Goal: Information Seeking & Learning: Learn about a topic

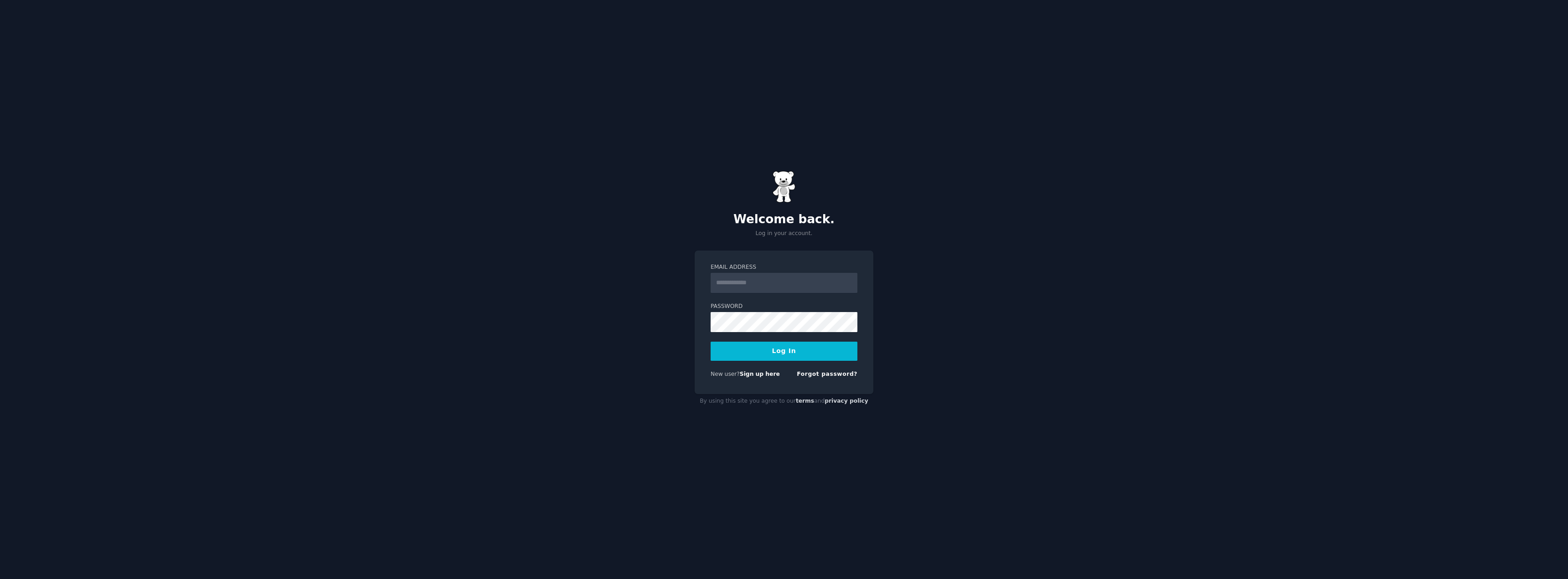
click at [774, 291] on input "Email Address" at bounding box center [783, 283] width 147 height 20
click at [752, 289] on input "Email Address" at bounding box center [783, 283] width 147 height 20
type input "**********"
click at [791, 352] on button "Log In" at bounding box center [783, 351] width 147 height 19
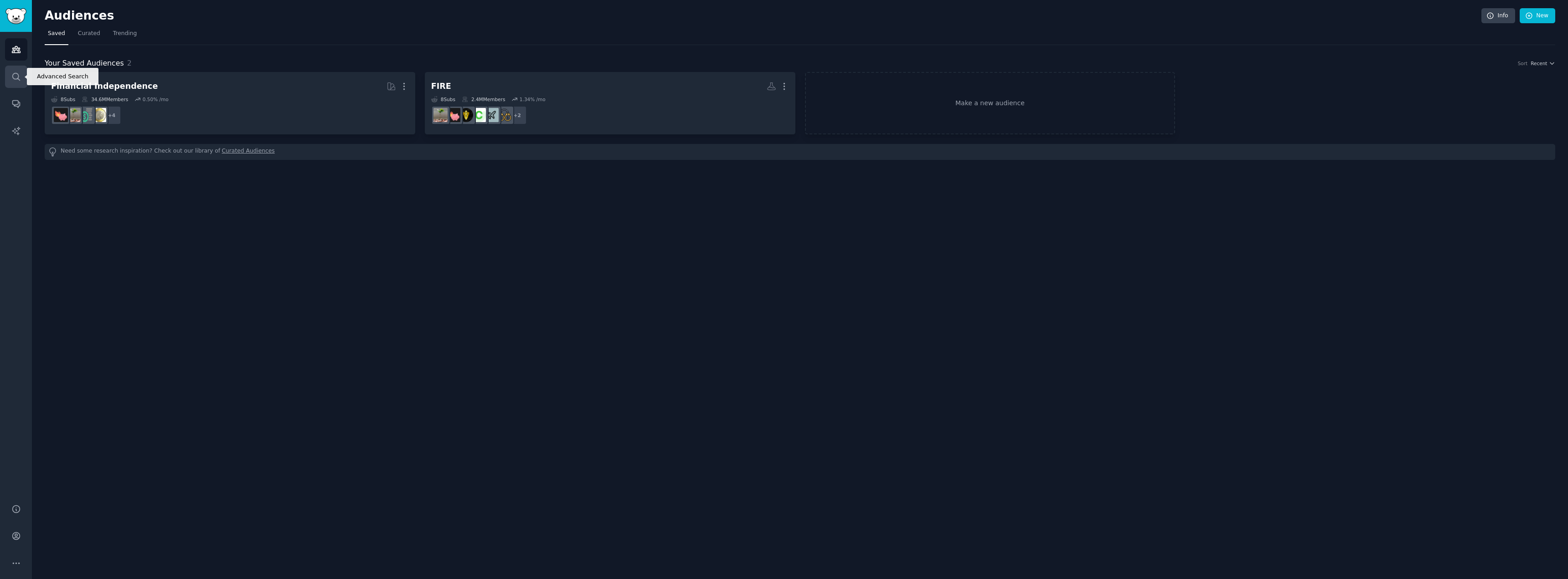
click at [17, 79] on icon "Sidebar" at bounding box center [16, 77] width 7 height 7
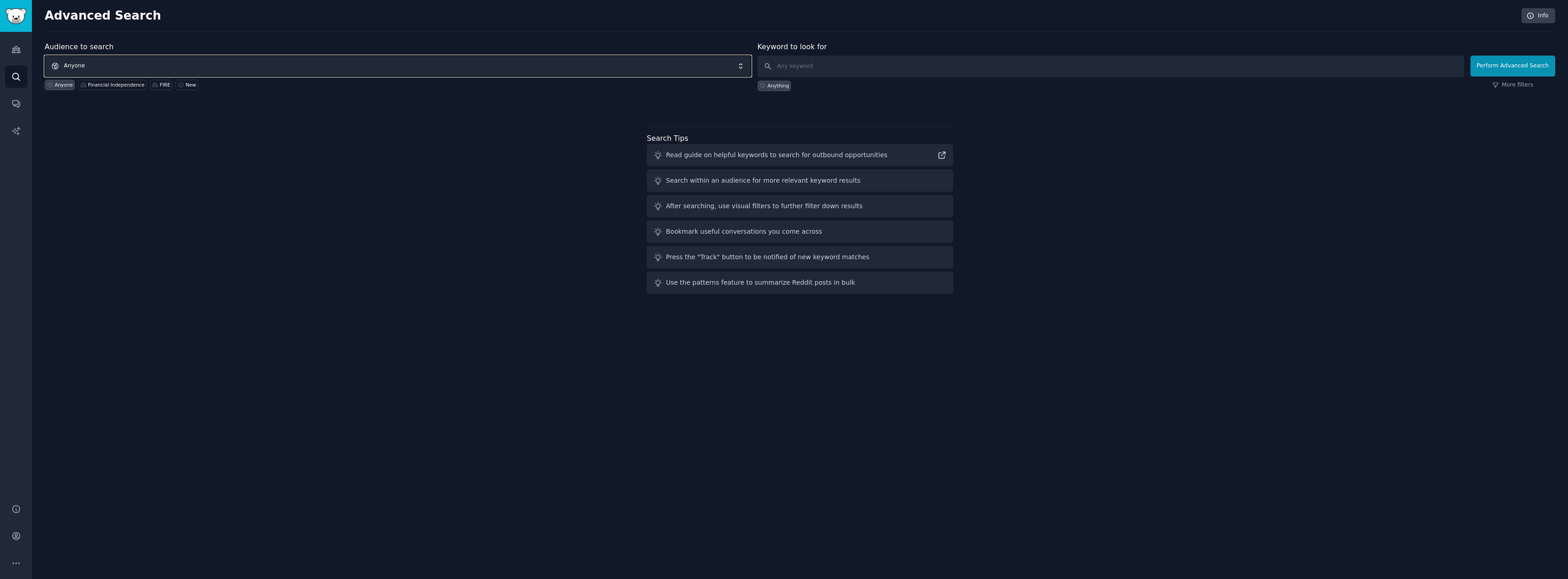
click at [139, 68] on span "Anyone" at bounding box center [397, 66] width 707 height 21
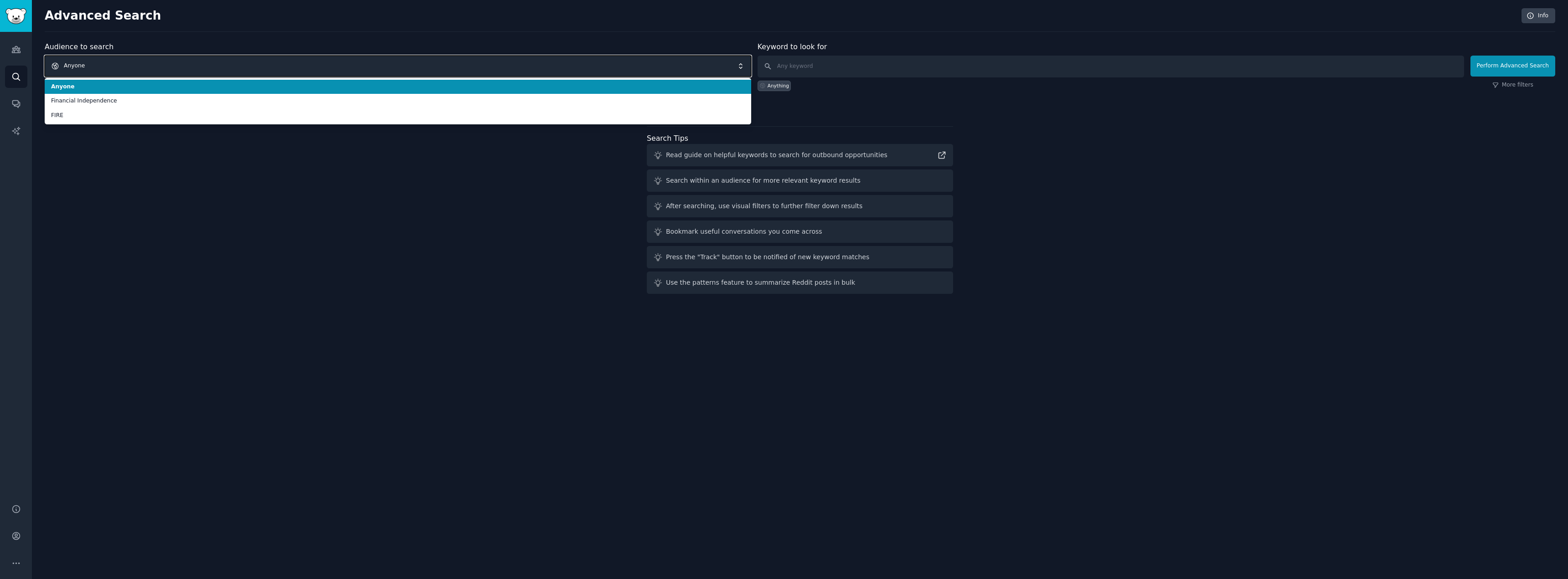
click at [139, 68] on span "Anyone" at bounding box center [397, 66] width 707 height 21
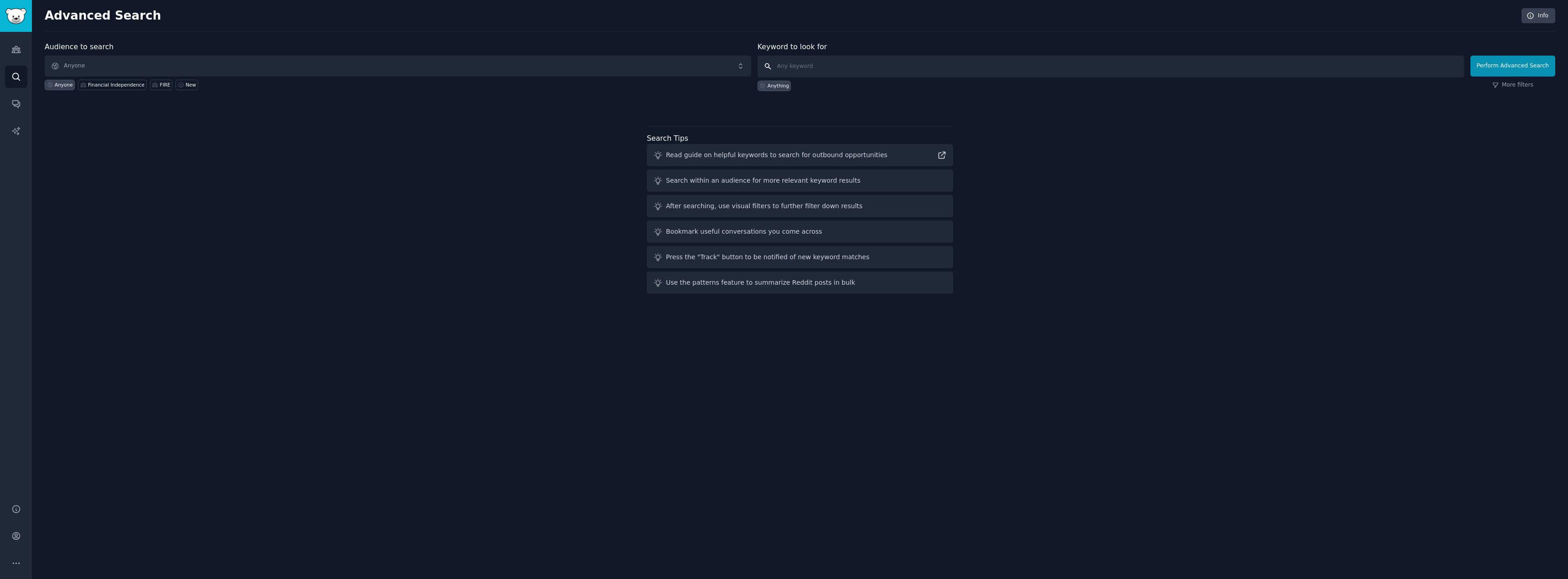
click at [841, 61] on input "text" at bounding box center [1111, 66] width 707 height 22
type input "XTB"
click at [1493, 64] on button "Perform Advanced Search" at bounding box center [1513, 66] width 85 height 21
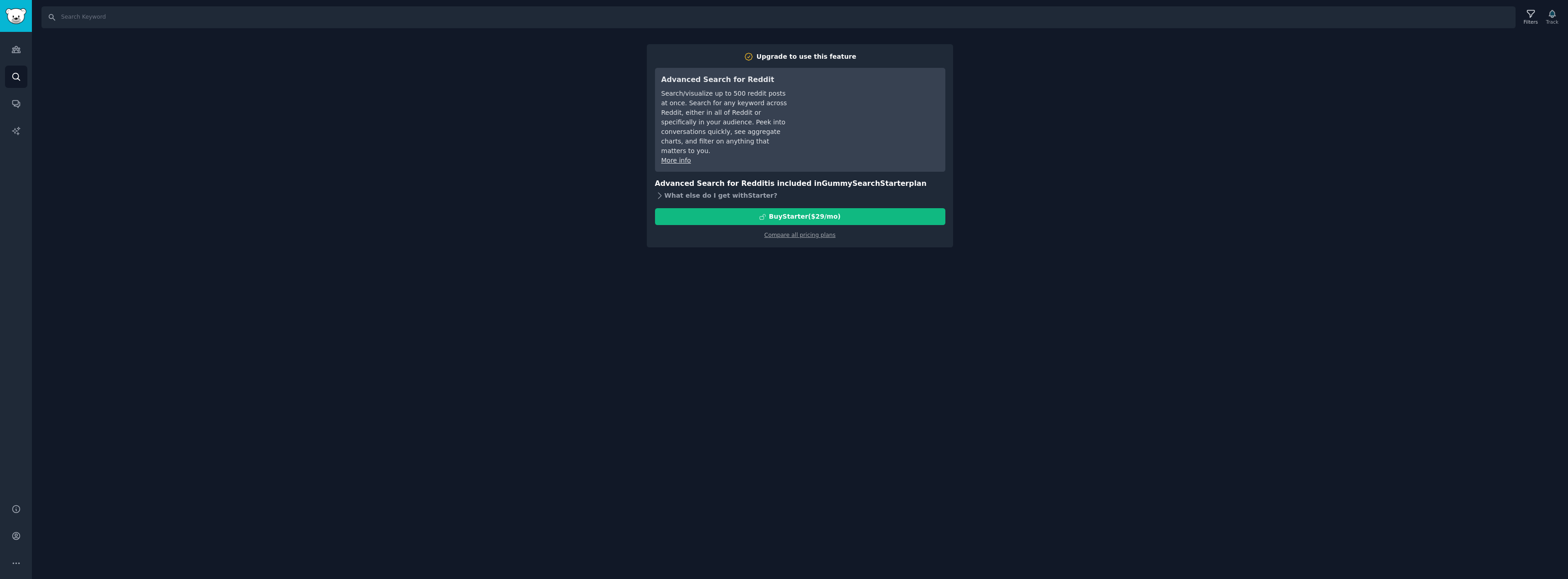
click at [732, 189] on div "What else do I get with Starter ?" at bounding box center [800, 195] width 290 height 13
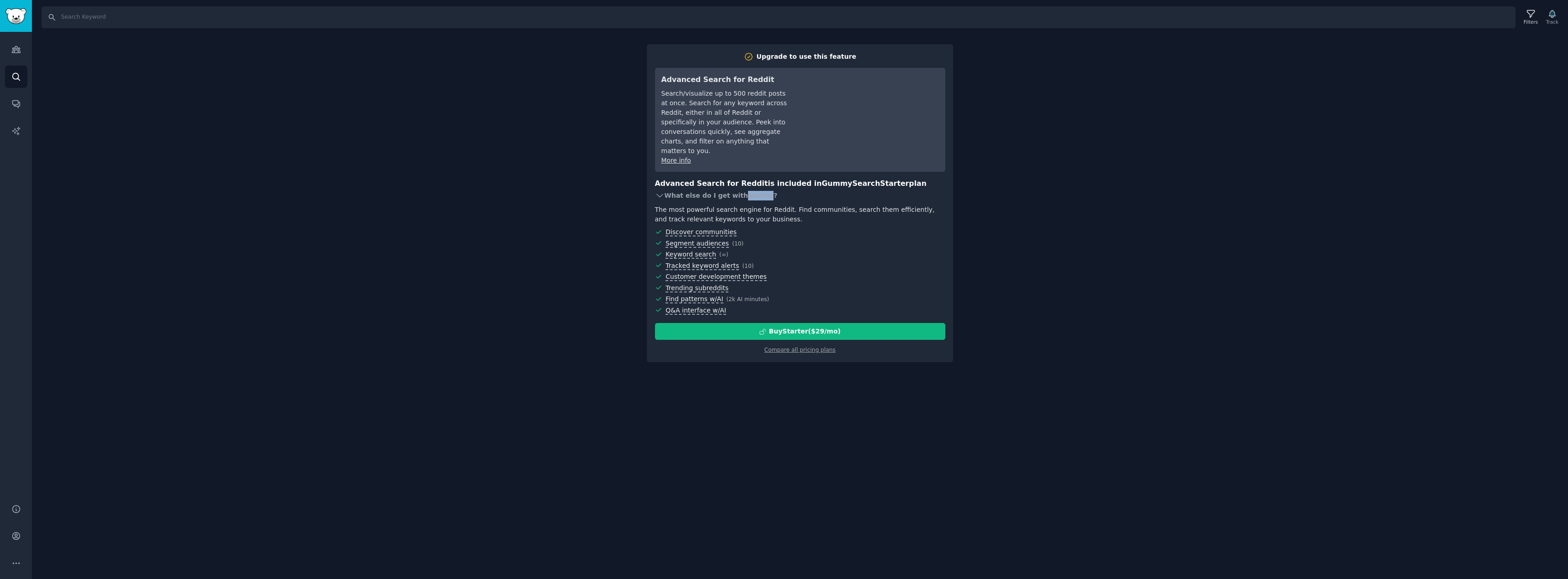
click at [732, 189] on div "What else do I get with Starter ?" at bounding box center [800, 195] width 290 height 13
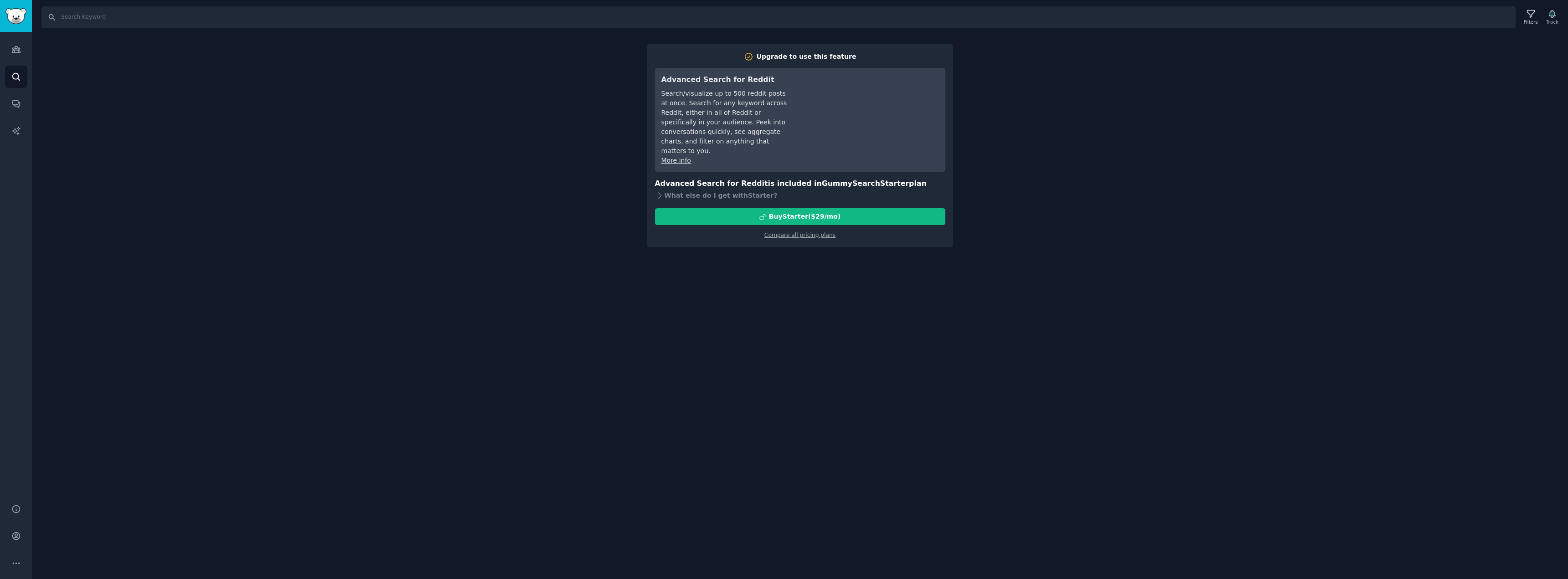
click at [569, 154] on div "Search Filters Track Upgrade to use this feature Advanced Search for Reddit Sea…" at bounding box center [800, 290] width 1536 height 579
click at [18, 46] on icon "Sidebar" at bounding box center [16, 49] width 10 height 10
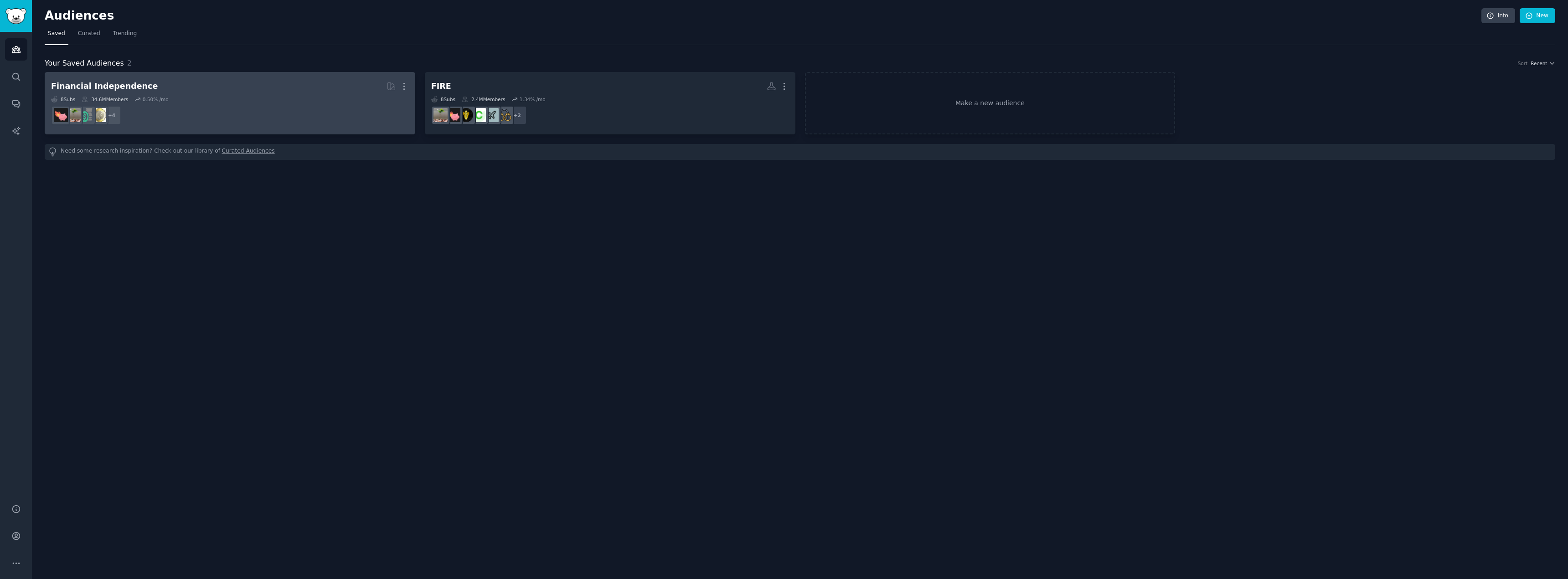
click at [304, 86] on h2 "Financial Independence More" at bounding box center [230, 86] width 358 height 16
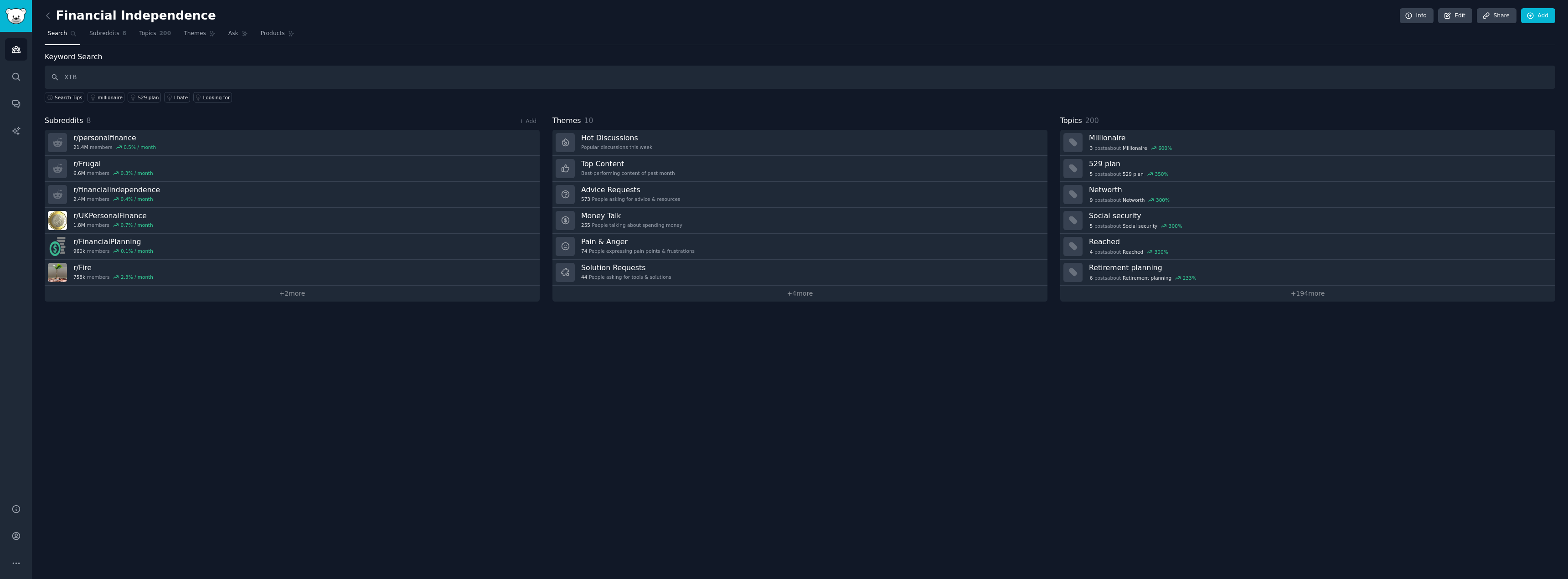
type input "XTB"
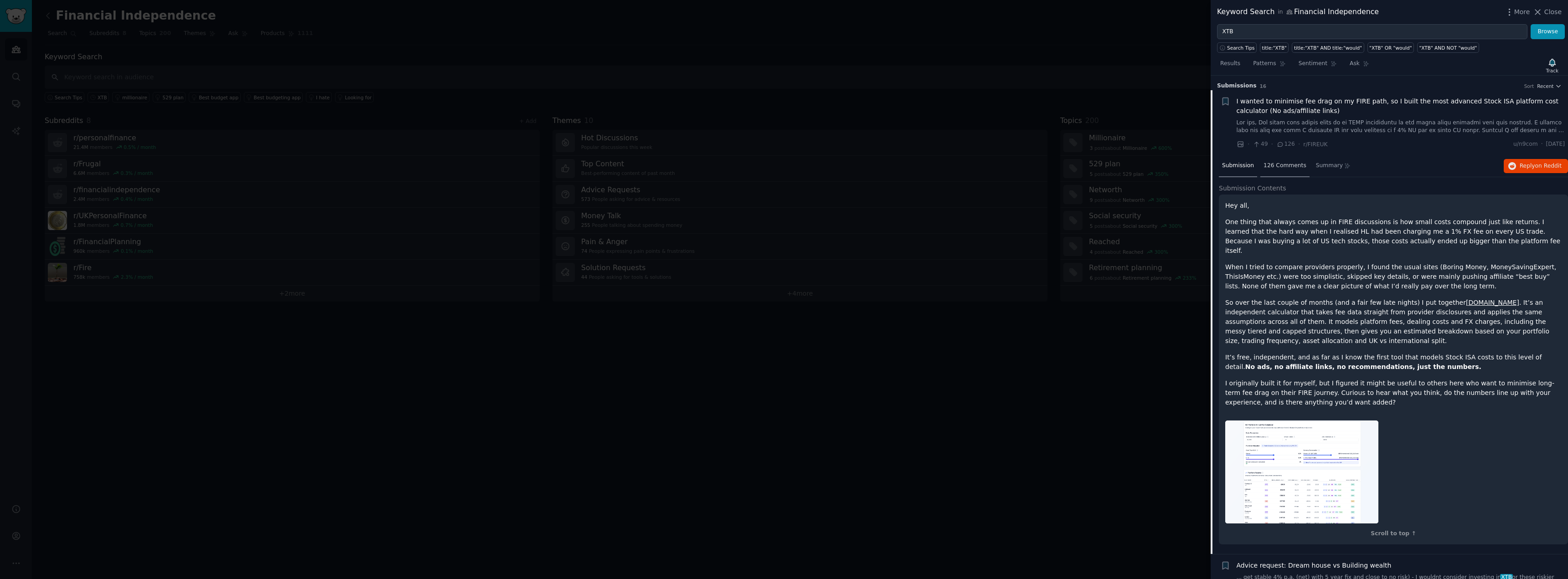
click at [1284, 165] on span "126 Comments" at bounding box center [1285, 165] width 43 height 8
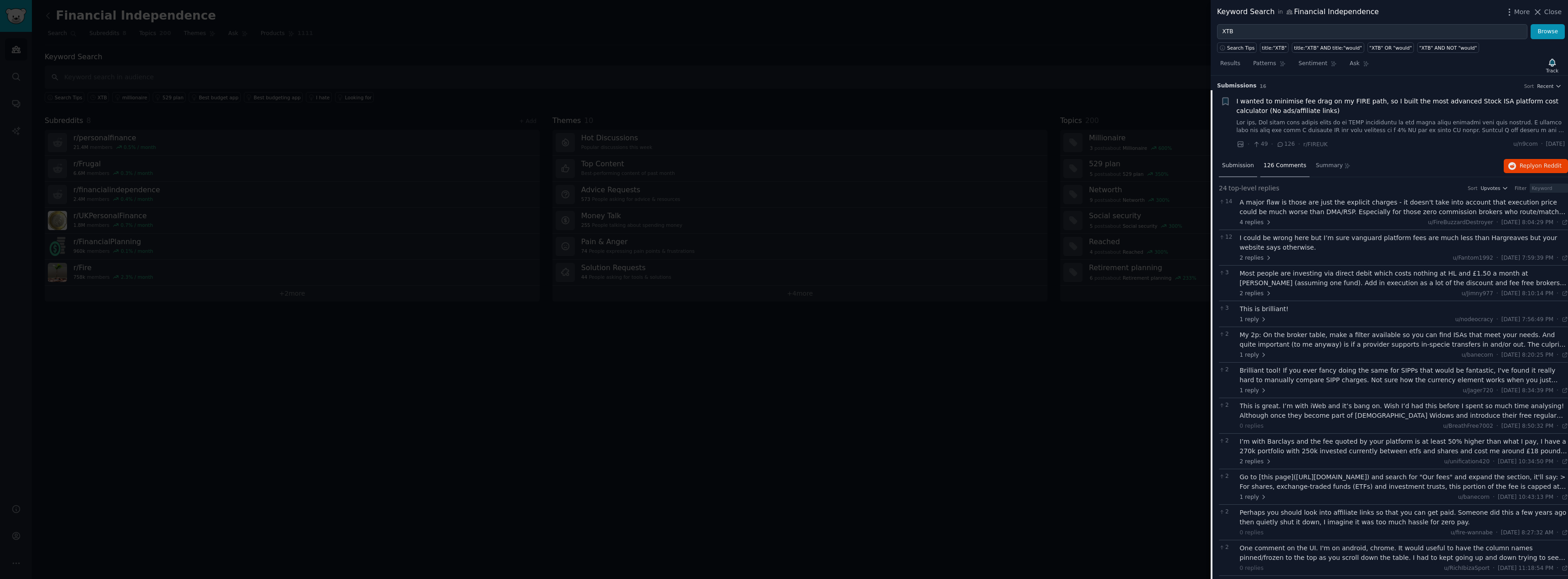
click at [1239, 164] on span "Submission" at bounding box center [1238, 165] width 32 height 8
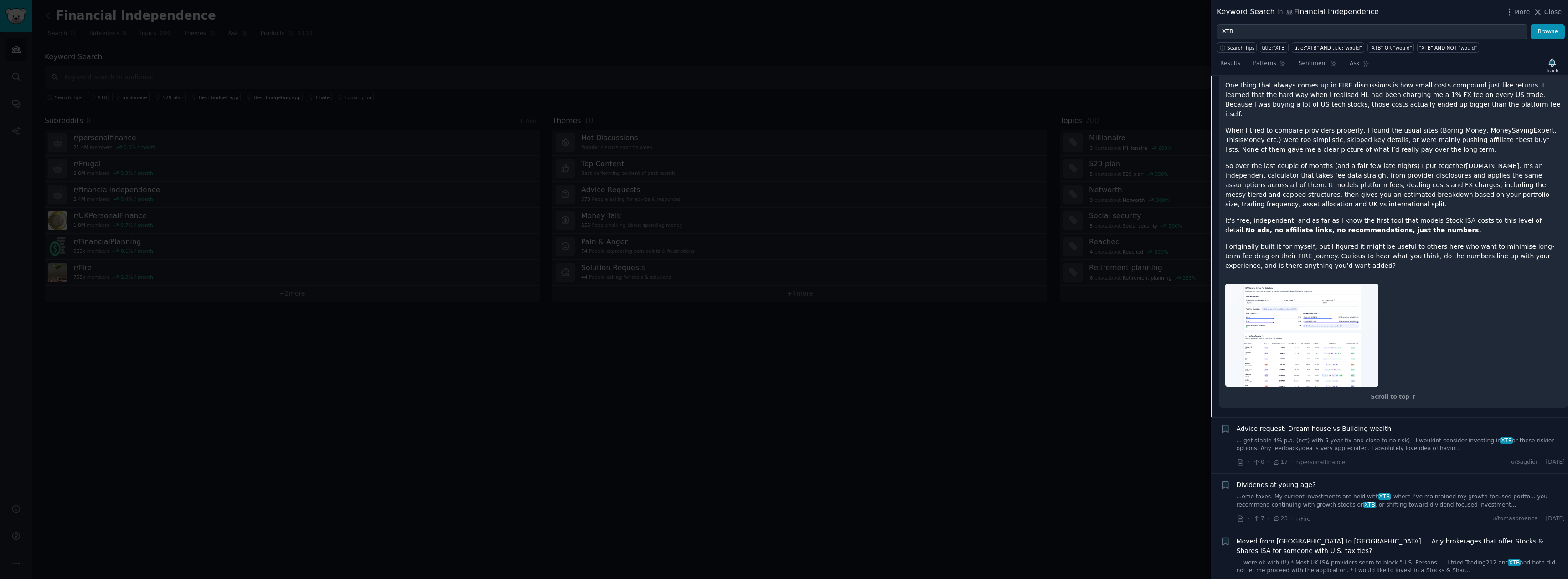
scroll to position [182, 0]
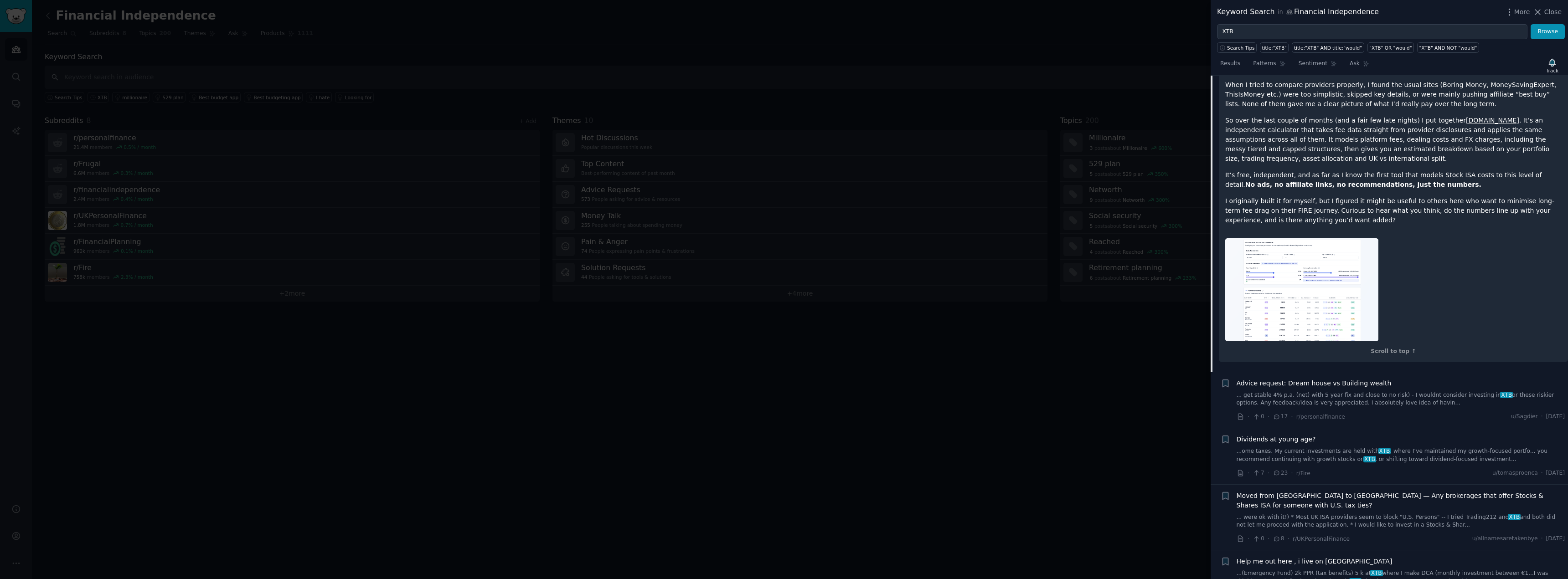
click at [1371, 391] on link "... get stable 4% p.a. (net) with 5 year fix and close to no risk) - I wouldnt …" at bounding box center [1401, 399] width 329 height 16
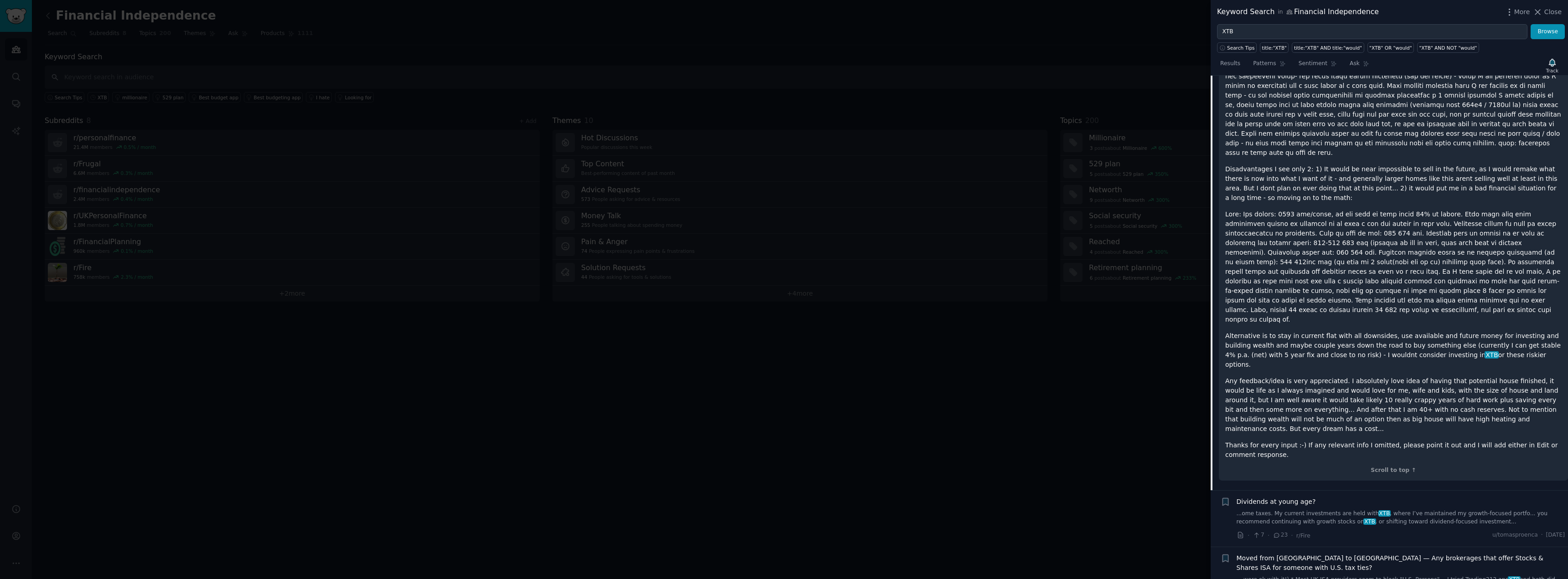
scroll to position [490, 0]
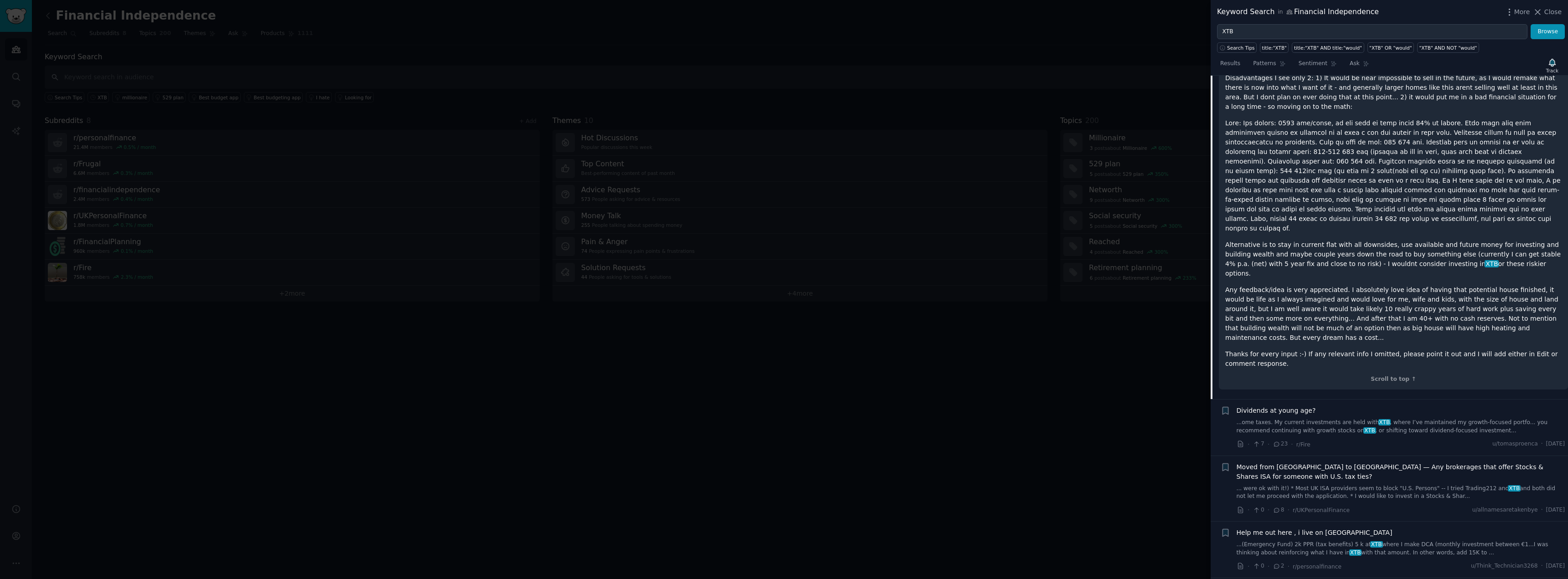
click at [1343, 406] on div "Dividends at young age? ...ome taxes. My current investments are held with XTB …" at bounding box center [1401, 420] width 329 height 29
click at [1344, 418] on link "...ome taxes. My current investments are held with XTB , where I’ve maintained …" at bounding box center [1401, 426] width 329 height 16
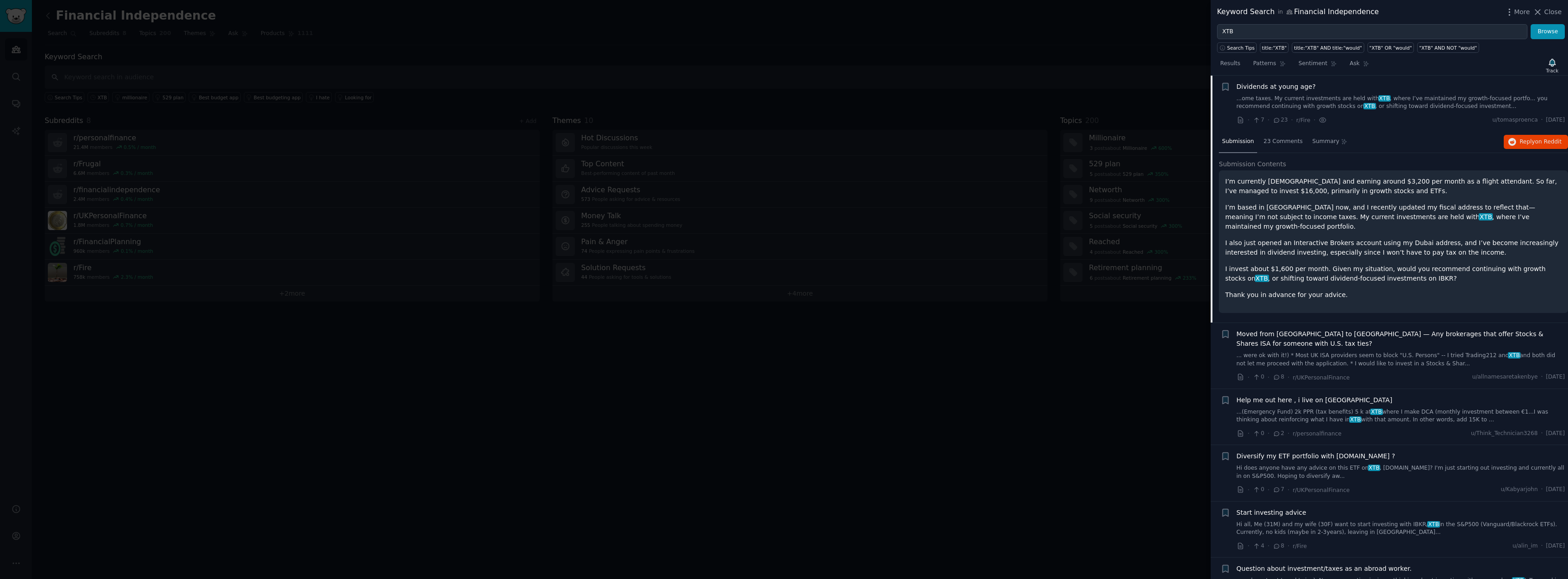
scroll to position [227, 0]
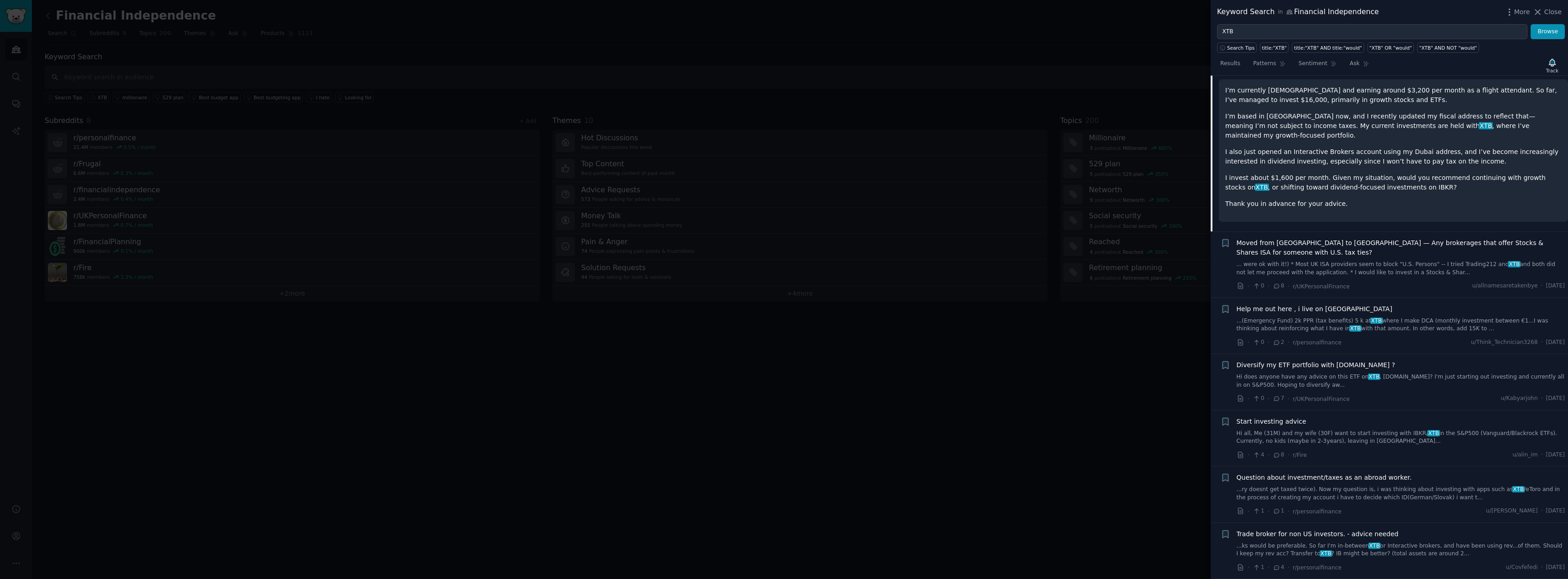
click at [1321, 429] on link "Hi all, Me (31M) and my wife (30F) want to start investing with IBKR/ XTB in th…" at bounding box center [1401, 437] width 329 height 16
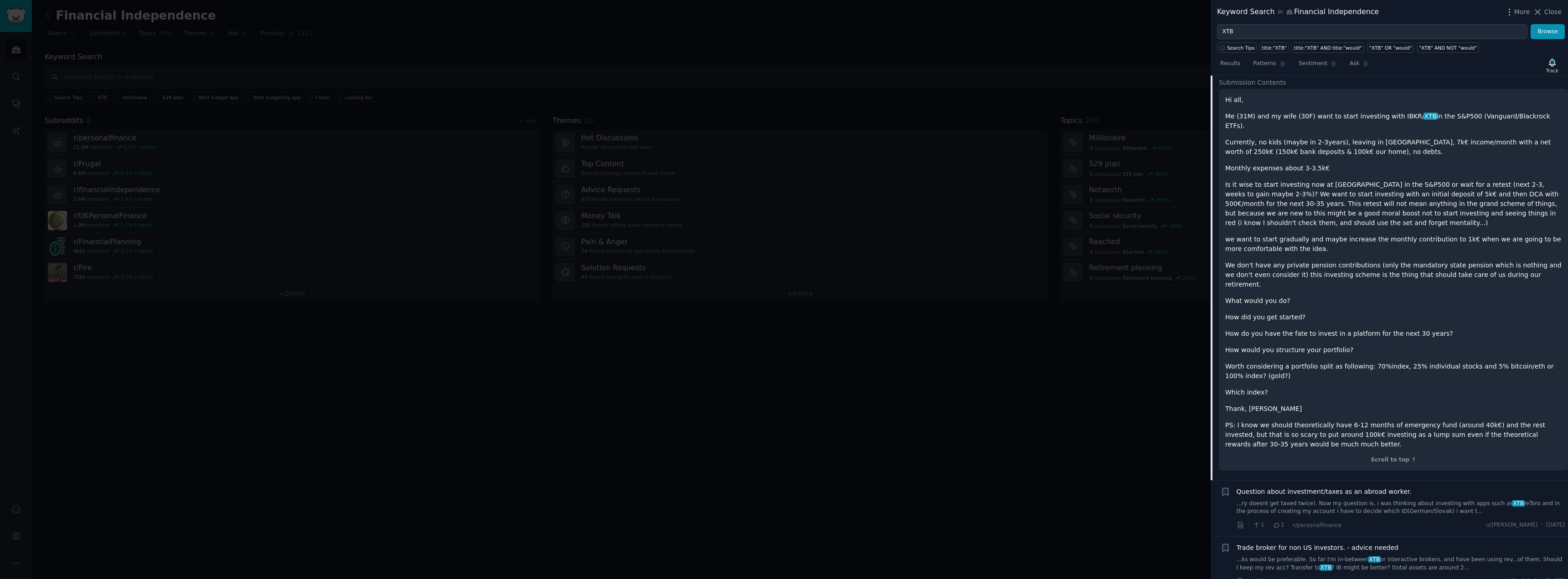
scroll to position [498, 0]
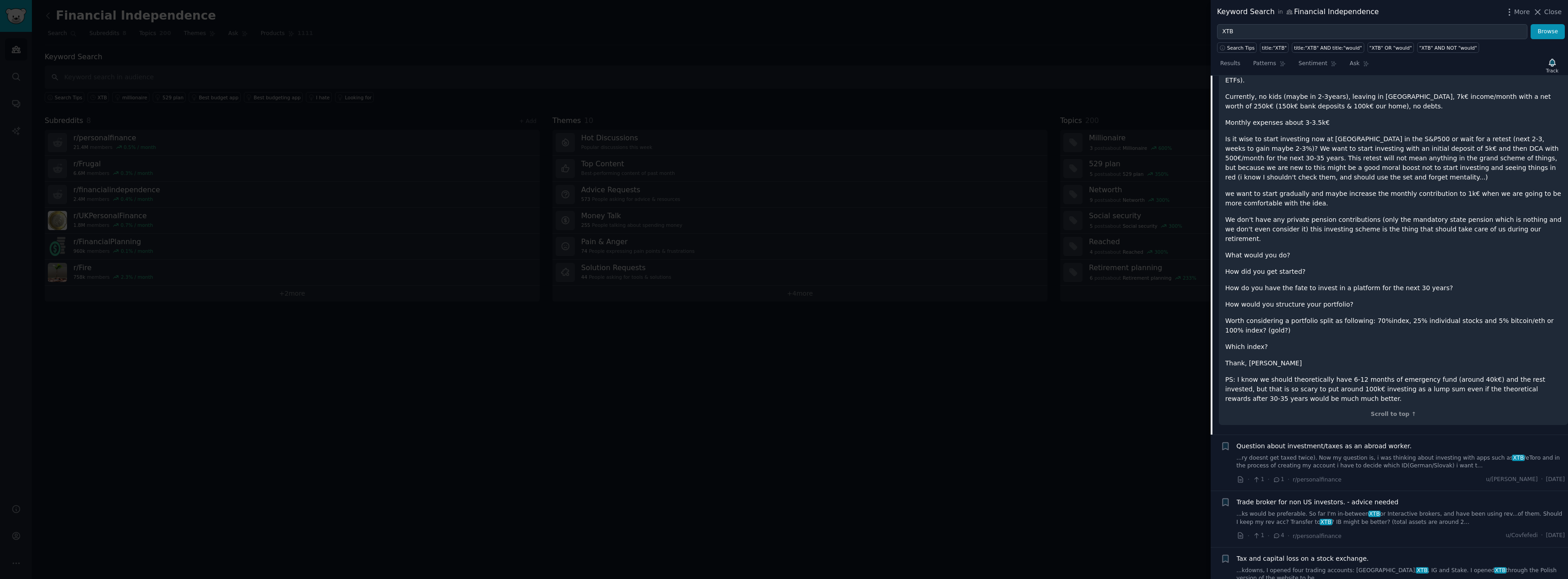
click at [1443, 510] on link "...ks would be preferable. So far I'm in-between XTB or Interactive brokers, an…" at bounding box center [1401, 518] width 329 height 16
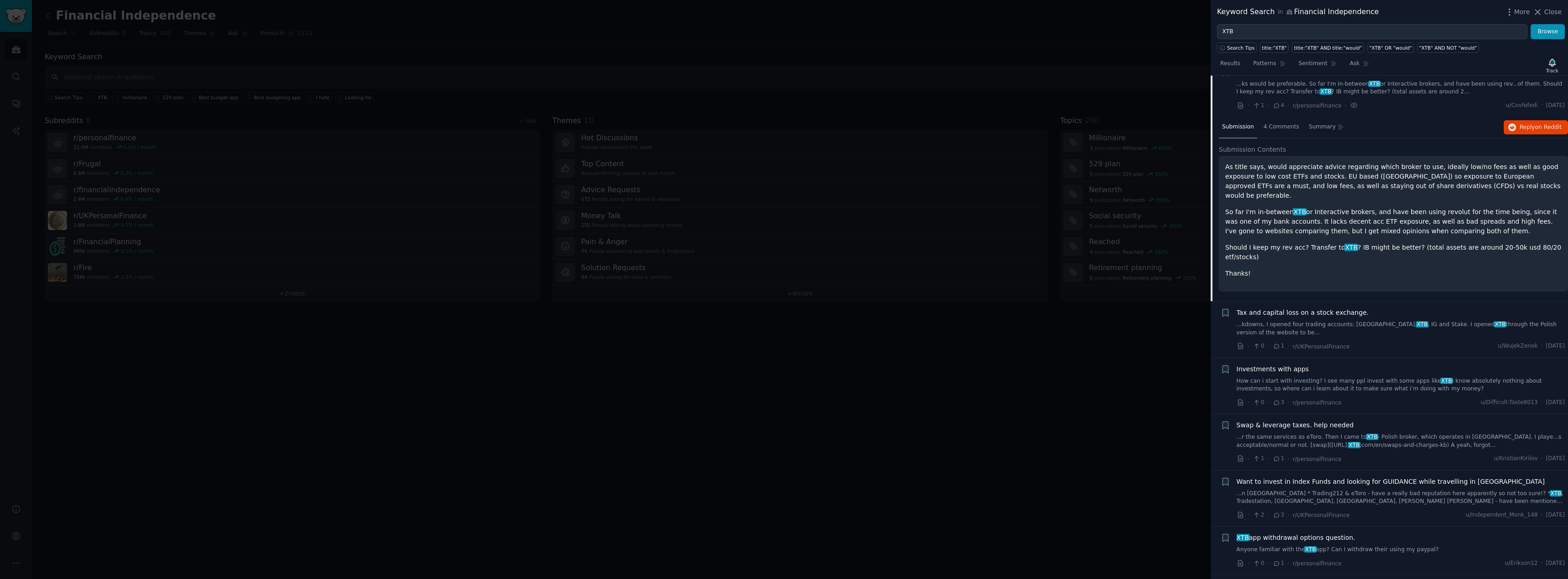
scroll to position [474, 0]
